Goal: Find specific page/section: Find specific page/section

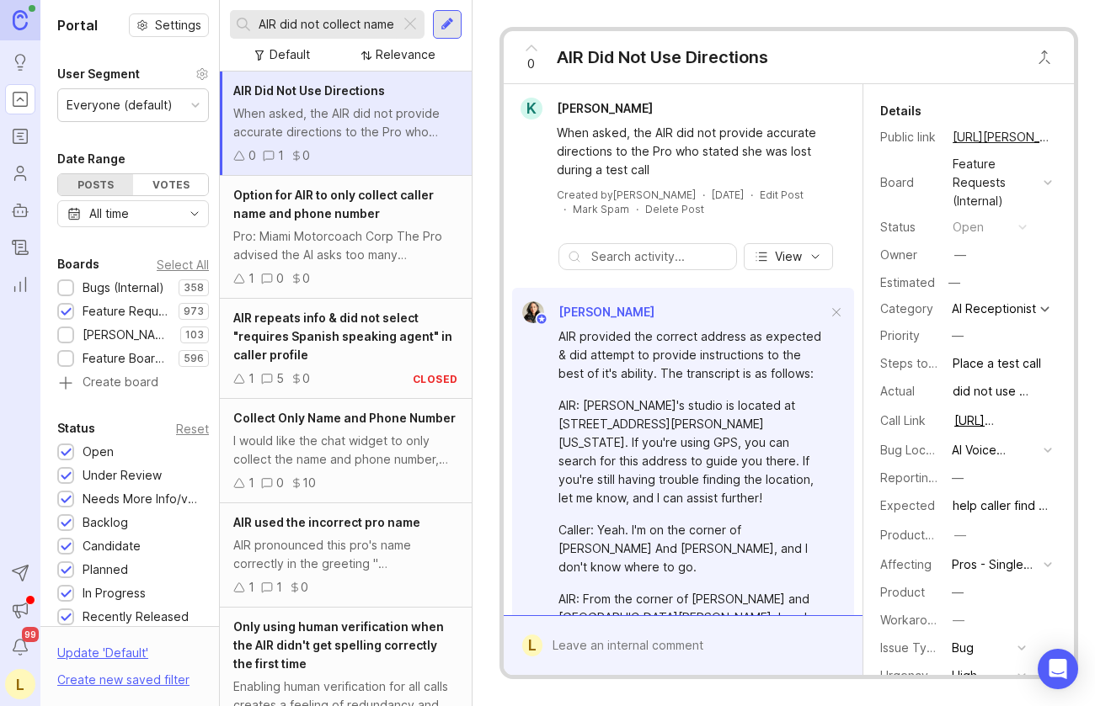
click at [274, 21] on input "AIR did not collect name" at bounding box center [326, 24] width 135 height 19
click at [321, 13] on div "AIR did not collect name" at bounding box center [315, 24] width 170 height 29
drag, startPoint x: 321, startPoint y: 13, endPoint x: 408, endPoint y: 23, distance: 88.2
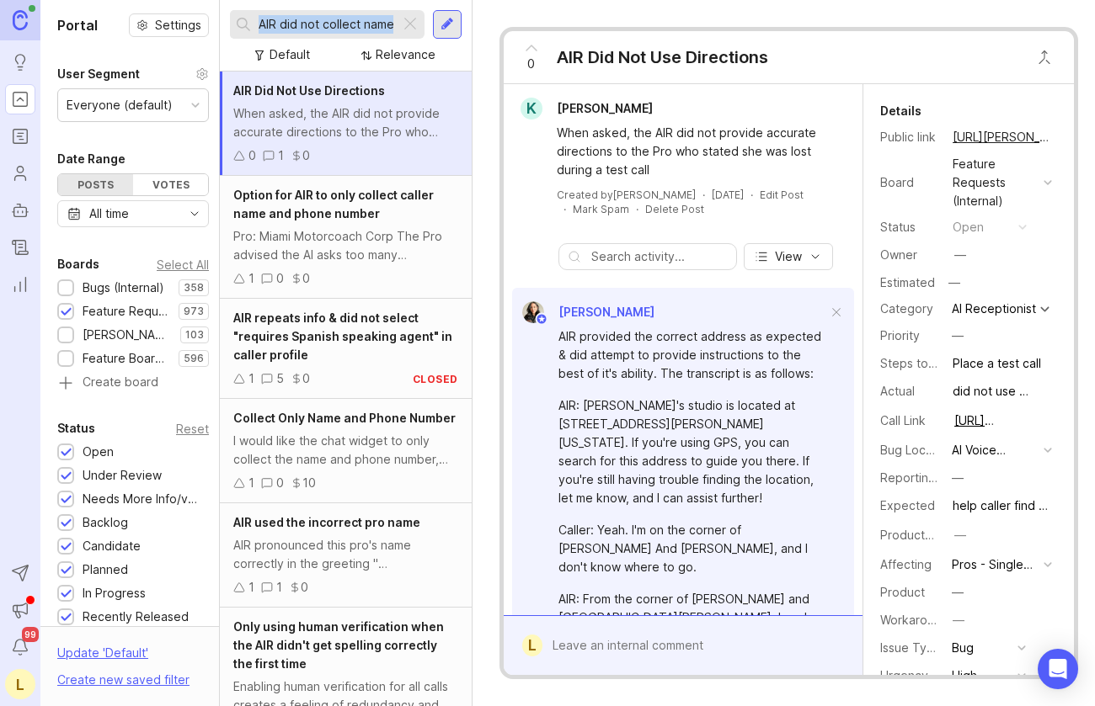
click at [408, 26] on div "AIR did not collect name" at bounding box center [327, 24] width 195 height 29
click at [392, 28] on input "AIR did not collect name" at bounding box center [326, 24] width 135 height 19
type input "b"
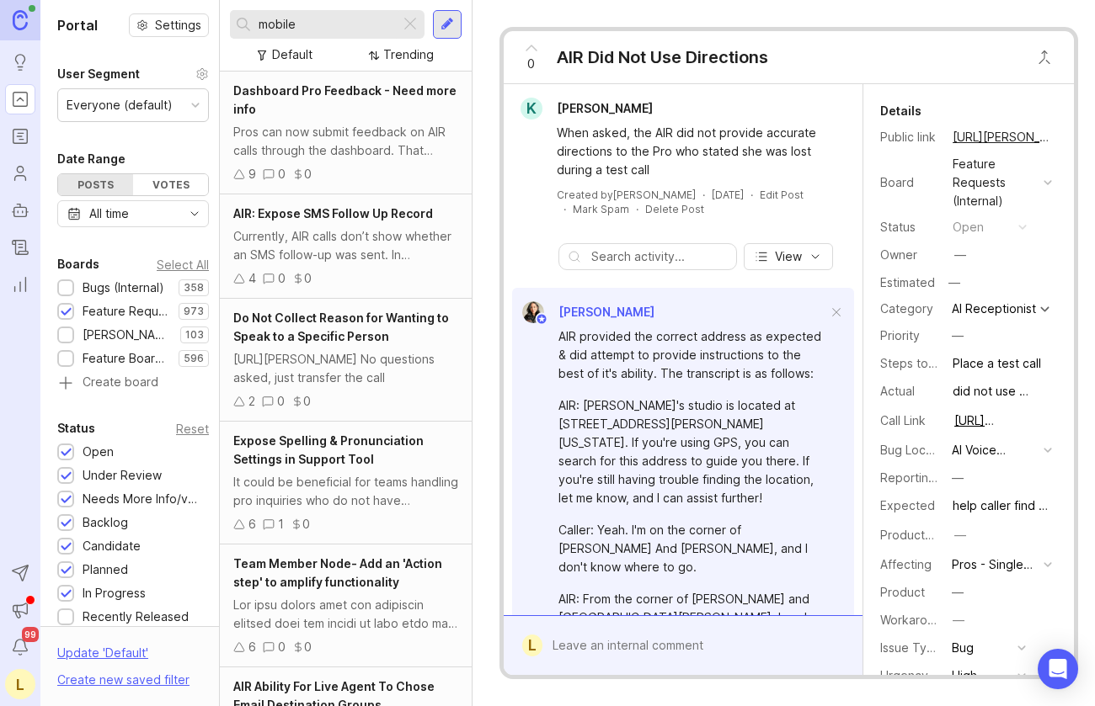
type input "mobile"
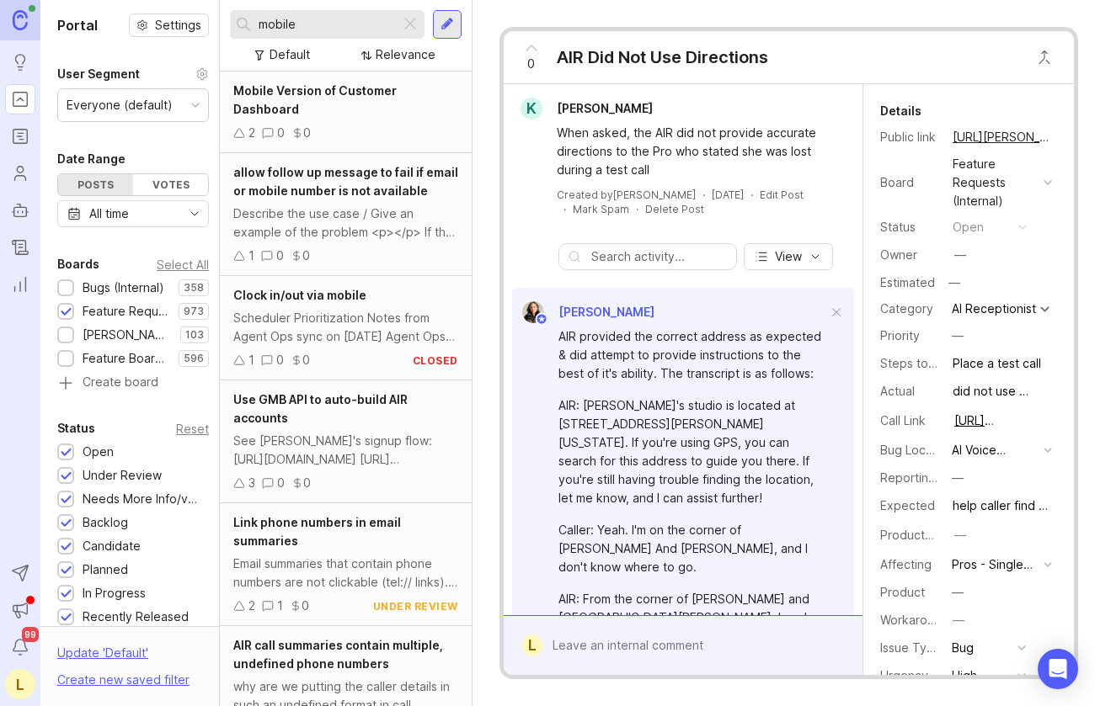
click at [374, 116] on div "Mobile Version of Customer Dashboard" at bounding box center [345, 100] width 225 height 37
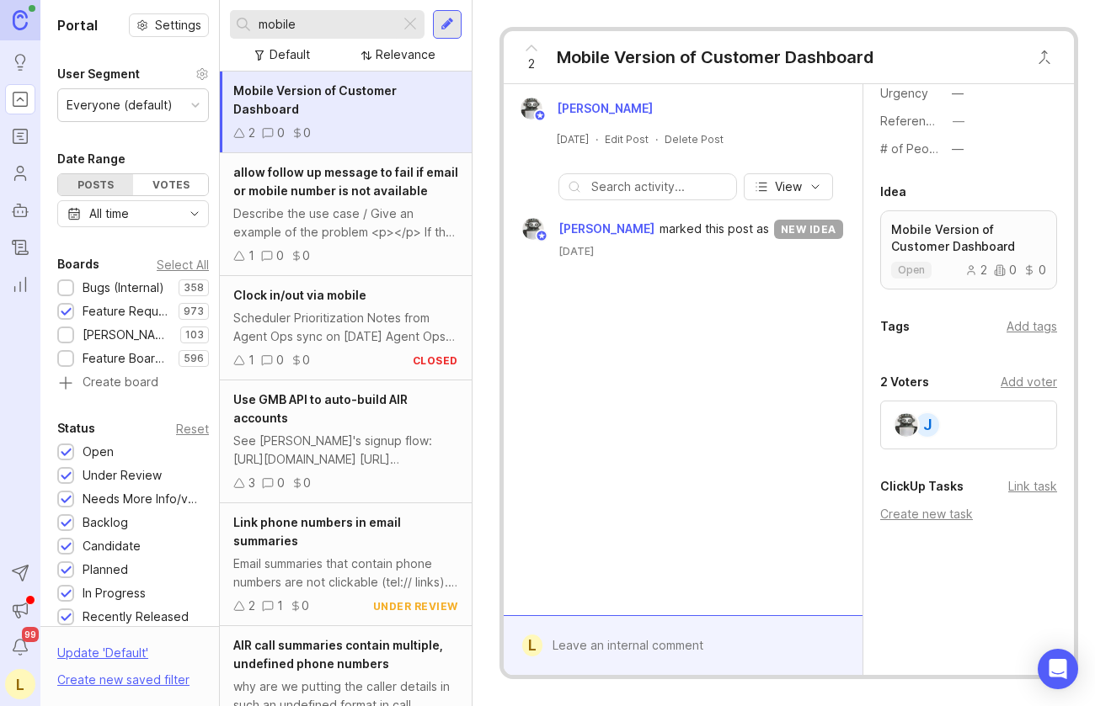
click at [371, 200] on div "allow follow up message to fail if email or mobile number is not available" at bounding box center [345, 181] width 225 height 37
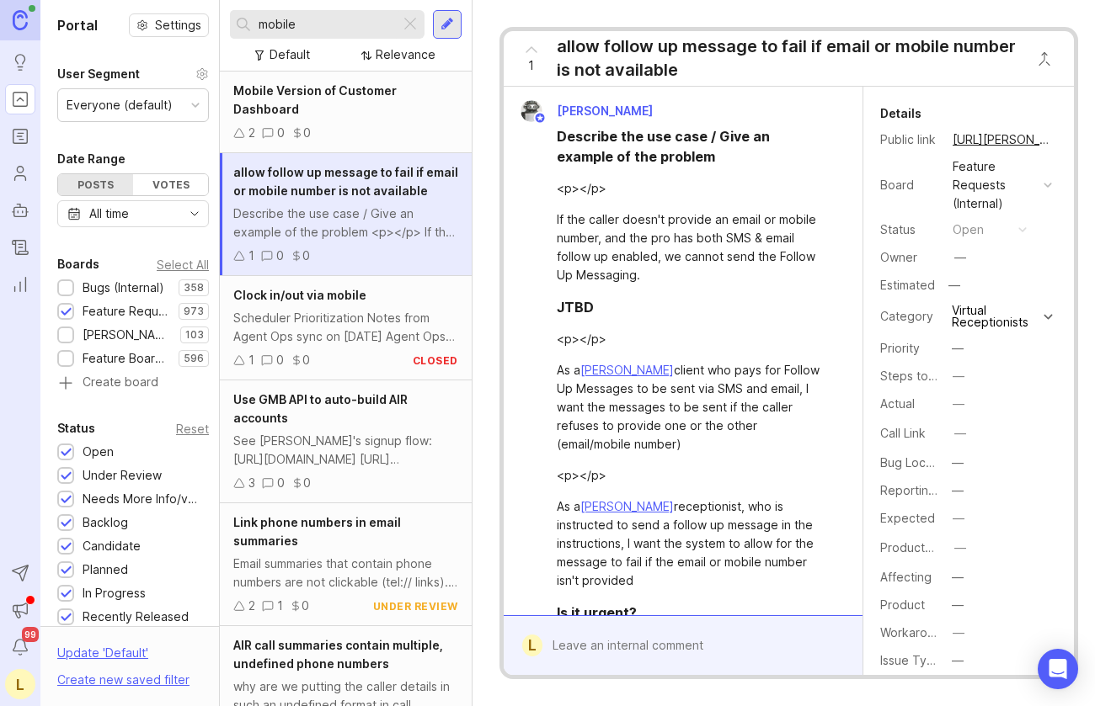
drag, startPoint x: 283, startPoint y: 1, endPoint x: 0, endPoint y: 379, distance: 472.2
click at [0, 0] on div "Ideas Portal Roadmaps Users Autopilot Changelog Reporting Send to Autopilot Ann…" at bounding box center [547, 353] width 1095 height 706
